Goal: Check status: Check status

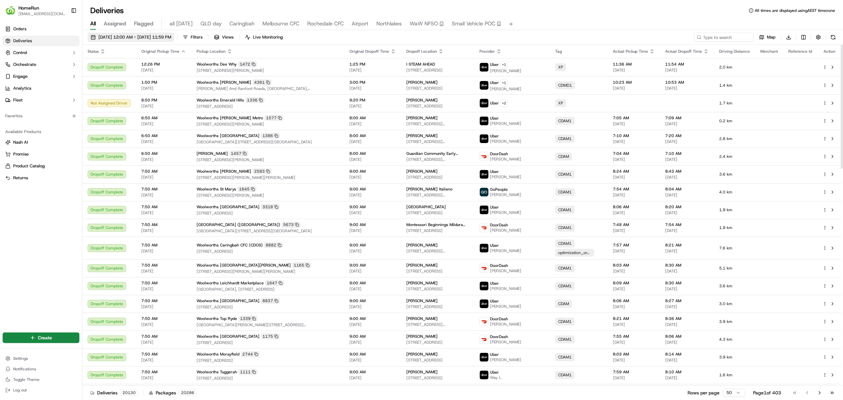
click at [118, 37] on span "17/09/2025 12:00 AM - 24/09/2025 11:59 PM" at bounding box center [134, 37] width 73 height 6
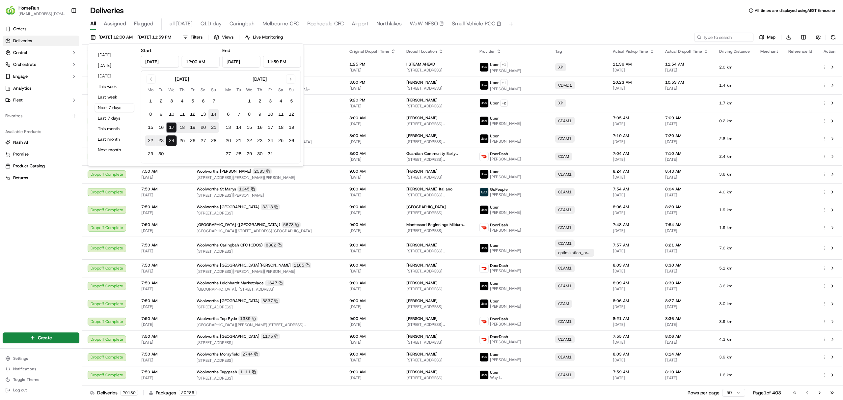
click at [216, 112] on button "14" at bounding box center [214, 114] width 11 height 11
type input "Sep 14, 2025"
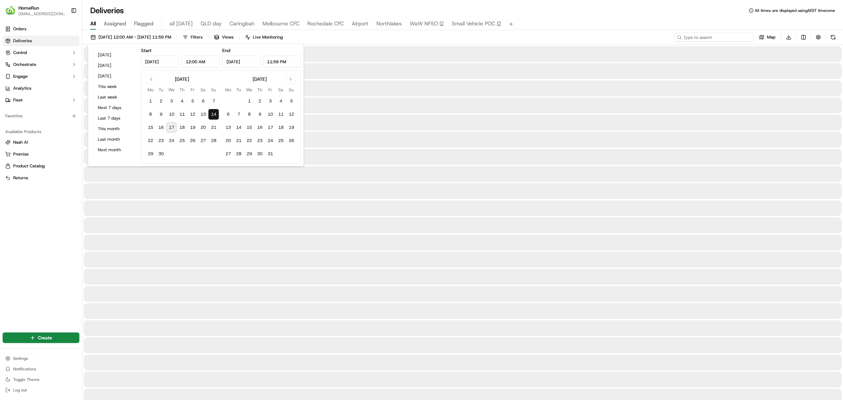
click at [713, 37] on input at bounding box center [714, 37] width 79 height 9
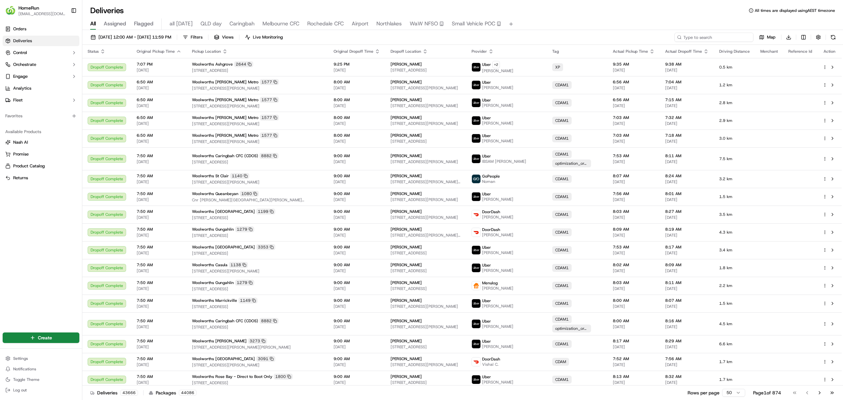
paste input "269392478"
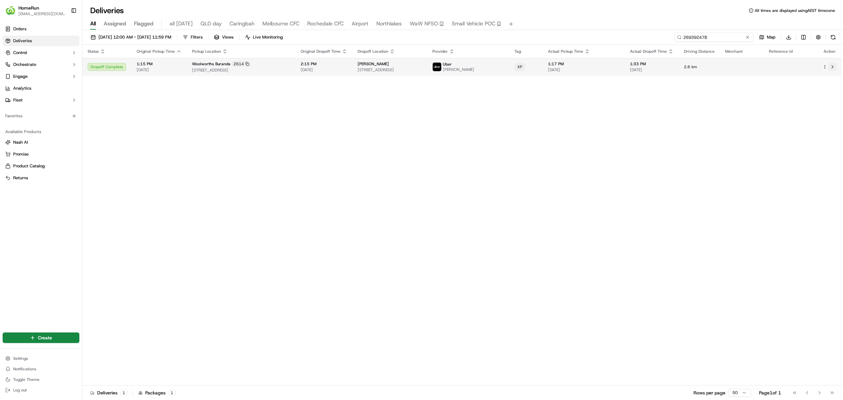
type input "269392478"
click at [833, 68] on button at bounding box center [833, 67] width 8 height 8
click at [119, 36] on span "14/09/2025 12:00 AM - 14/09/2025 11:59 PM" at bounding box center [134, 37] width 73 height 6
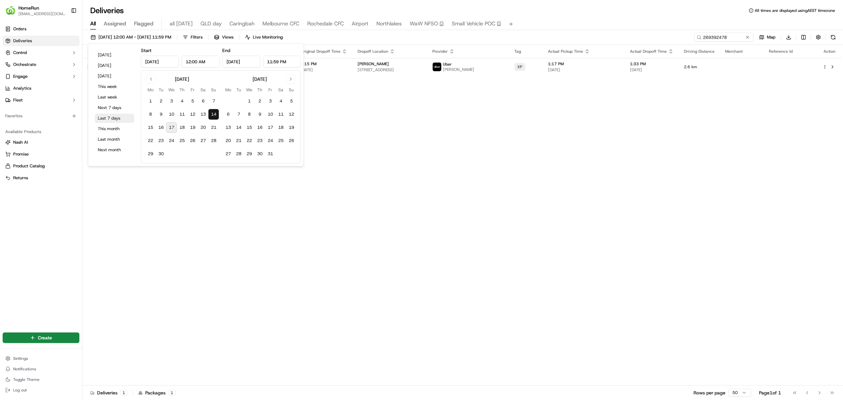
click at [106, 117] on button "Last 7 days" at bounding box center [115, 118] width 40 height 9
type input "Sep 10, 2025"
type input "Sep 17, 2025"
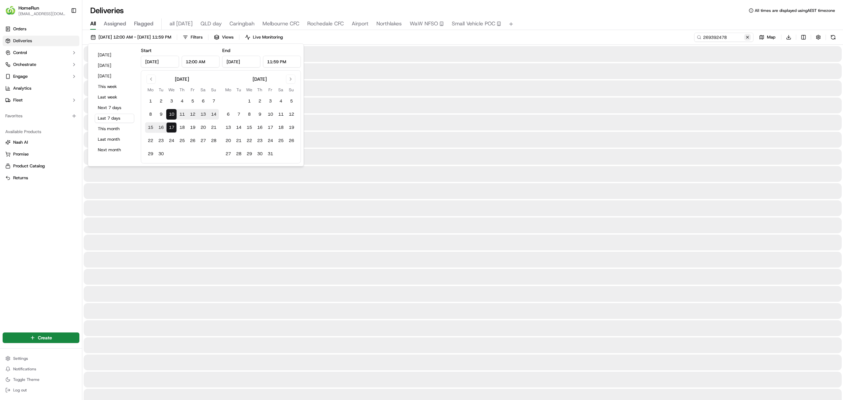
click at [746, 38] on button at bounding box center [747, 37] width 7 height 7
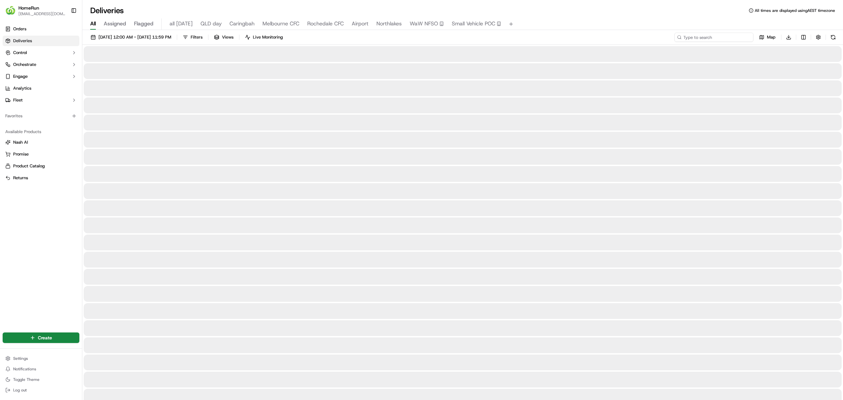
paste input "268925365"
type input "268925365"
click at [831, 36] on button at bounding box center [833, 37] width 9 height 9
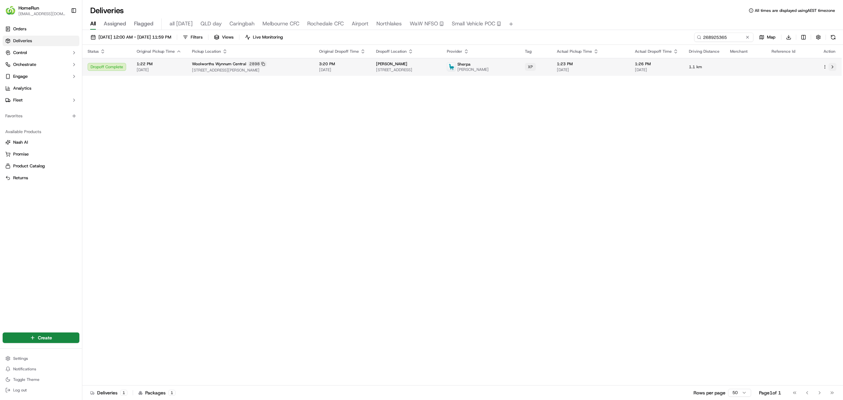
click at [832, 66] on button at bounding box center [833, 67] width 8 height 8
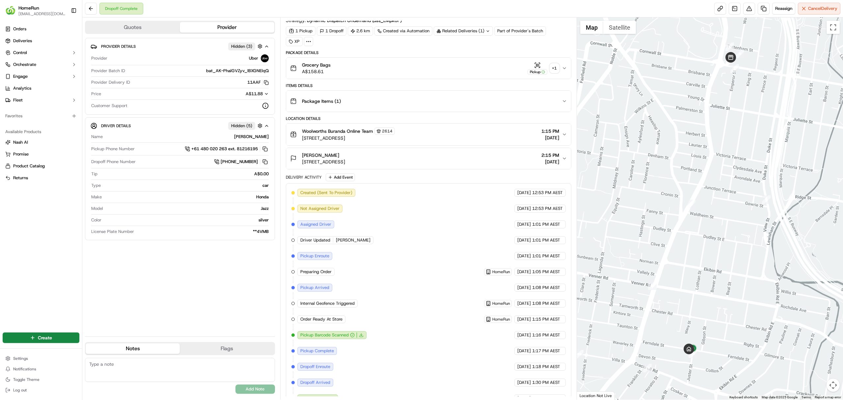
scroll to position [32, 0]
